Goal: Task Accomplishment & Management: Use online tool/utility

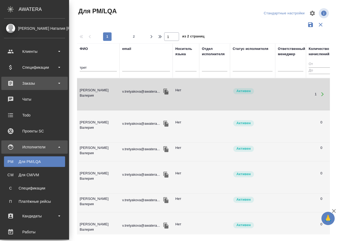
click at [22, 84] on div "Заказы" at bounding box center [34, 84] width 61 height 8
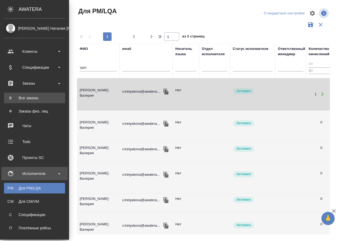
click at [24, 99] on div "Все заказы" at bounding box center [35, 97] width 56 height 5
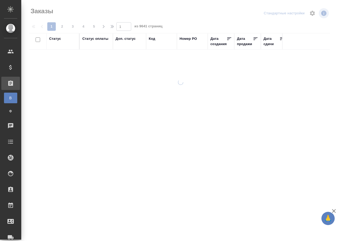
click at [153, 39] on div "Код" at bounding box center [152, 38] width 6 height 5
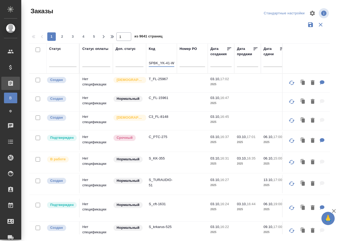
scroll to position [0, 9]
click at [161, 63] on input "SPBK_YK-41-WK-003" at bounding box center [162, 63] width 26 height 7
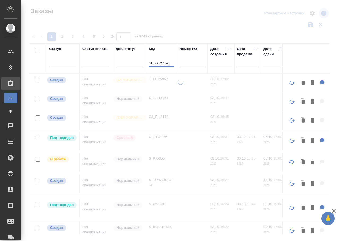
scroll to position [0, 0]
type input "SPBK_YK-41"
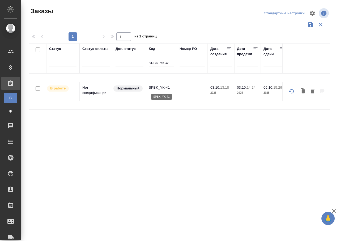
click at [158, 90] on p "SPBK_YK-41" at bounding box center [162, 87] width 26 height 5
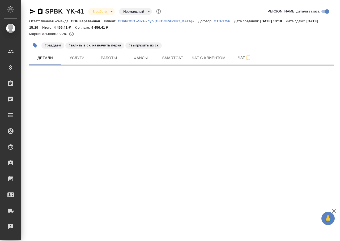
select select "RU"
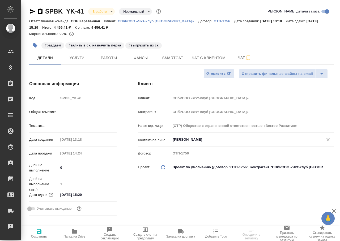
type textarea "x"
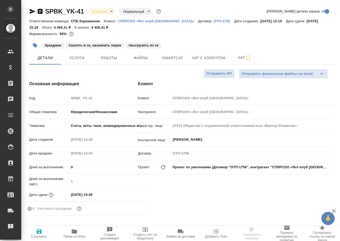
click at [74, 235] on icon "button" at bounding box center [74, 232] width 6 height 6
type textarea "x"
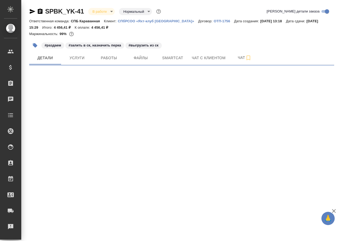
select select "RU"
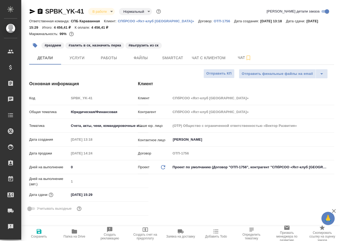
type textarea "x"
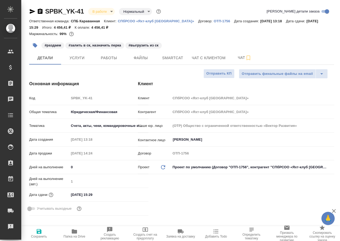
type textarea "x"
click at [115, 53] on button "Работы" at bounding box center [109, 57] width 32 height 13
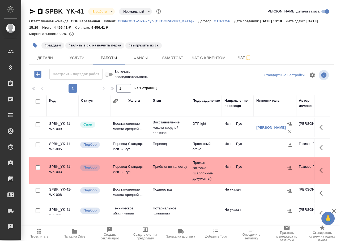
click at [56, 170] on td "SPBK_YK-41-WK-003" at bounding box center [63, 171] width 32 height 19
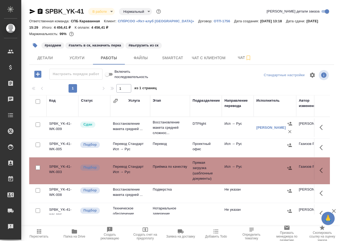
click at [56, 170] on td "SPBK_YK-41-WK-003" at bounding box center [63, 171] width 32 height 19
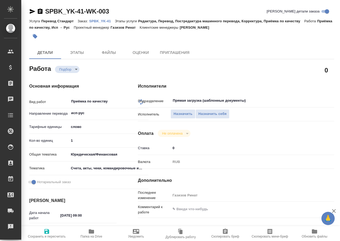
type textarea "x"
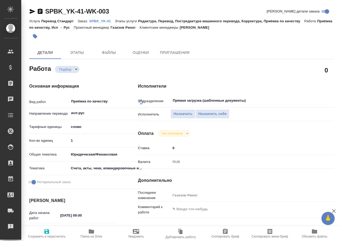
type textarea "x"
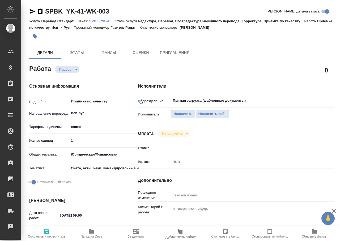
type textarea "x"
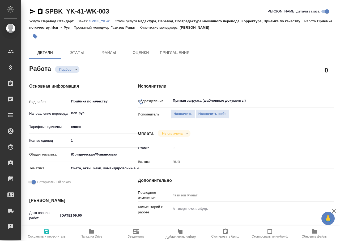
click at [99, 236] on span "Папка на Drive" at bounding box center [92, 237] width 22 height 4
type textarea "x"
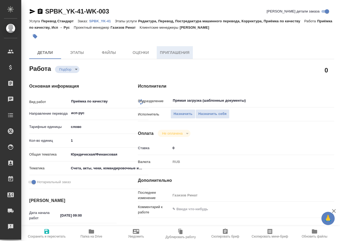
type textarea "x"
